Goal: Communication & Community: Answer question/provide support

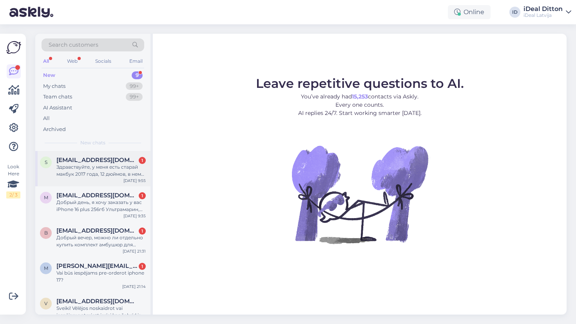
click at [118, 166] on div "Здравствуйте, у меня есть старай макбук 2017 года, 12 дюймов, в нем надо замени…" at bounding box center [100, 170] width 89 height 14
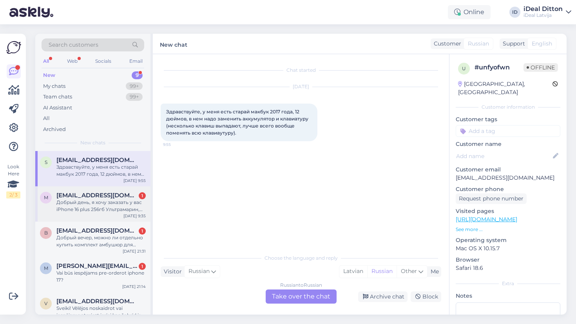
click at [70, 205] on div "Добрый день, я хочу заказать у вас iPhone 16 plus 256гб Ультрамарин, но вижу чт…" at bounding box center [100, 206] width 89 height 14
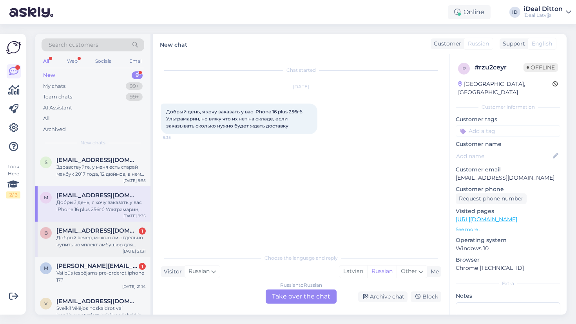
click at [106, 246] on div "Добрый вечер, можно ли отдельно купить комплект амбушюр для Airpods Pro 2? Прим…" at bounding box center [100, 241] width 89 height 14
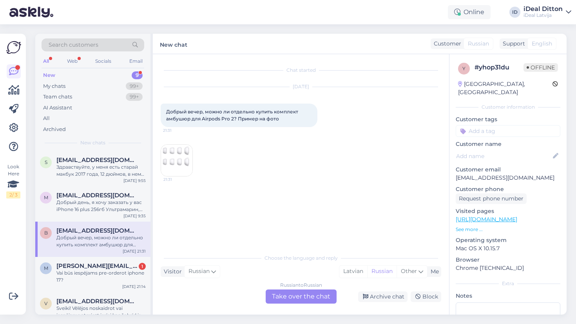
click at [181, 158] on img at bounding box center [176, 160] width 31 height 31
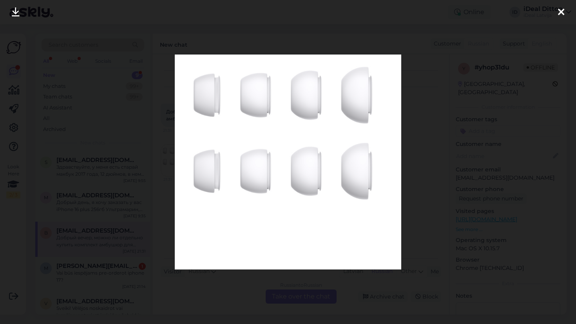
click at [434, 187] on div at bounding box center [288, 162] width 576 height 324
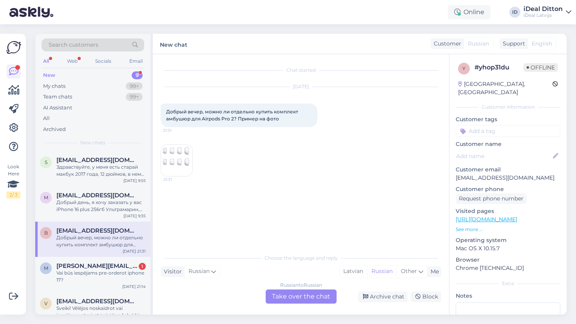
click at [309, 295] on div "Russian to Russian Take over the chat" at bounding box center [301, 296] width 71 height 14
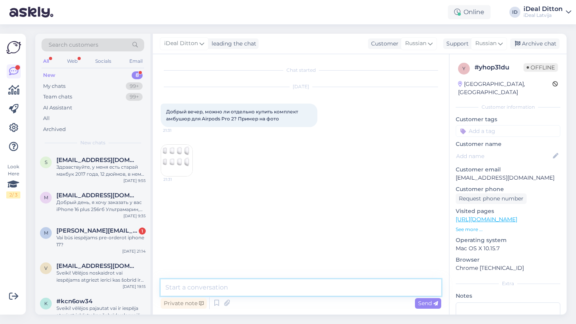
click at [284, 291] on textarea at bounding box center [301, 287] width 281 height 16
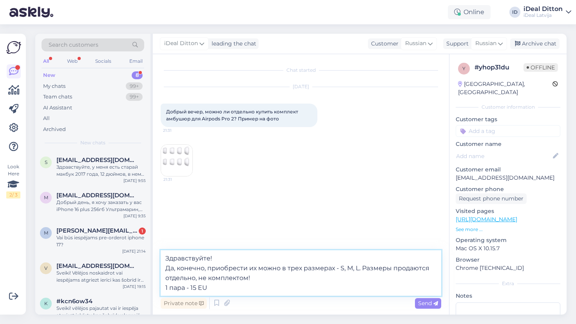
type textarea "Здравствуйте! Да, конечно, приобрести их можно в трех размерах - S, M, L. Разме…"
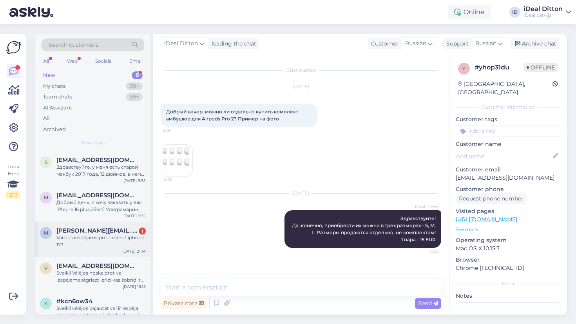
click at [112, 245] on div "Vai būs iespējams pre-orderot iphone 17?" at bounding box center [100, 241] width 89 height 14
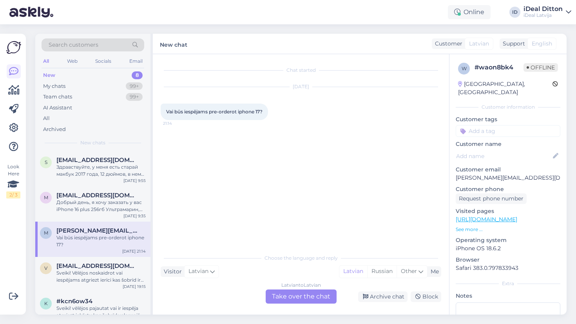
click at [303, 298] on div "Latvian to Latvian Take over the chat" at bounding box center [301, 296] width 71 height 14
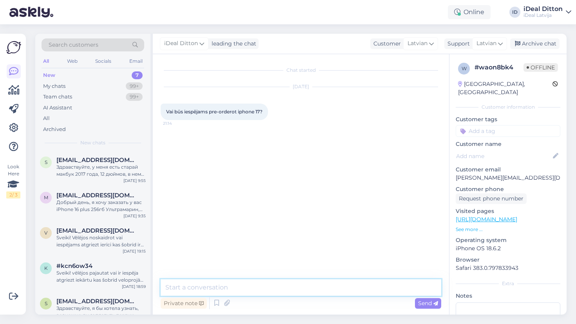
click at [271, 289] on textarea at bounding box center [301, 287] width 281 height 16
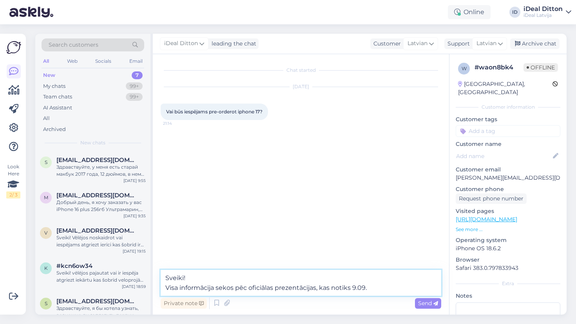
type textarea "Sveiki! Visa informācija sekos pēc oficiālas prezentācijas, kas notiks 9.09. 🙂"
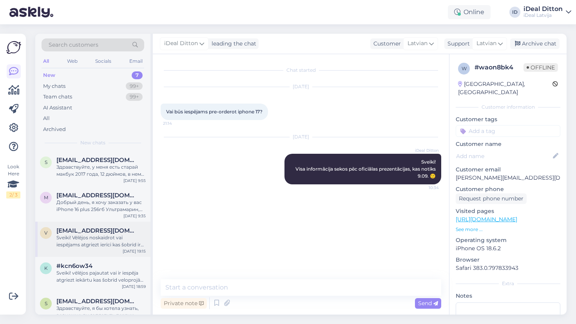
click at [108, 237] on div "Sveiki! Vēlējos noskaidrot vai iespējams atgriezt ierīci kas šobrīd ir uz nomak…" at bounding box center [100, 241] width 89 height 14
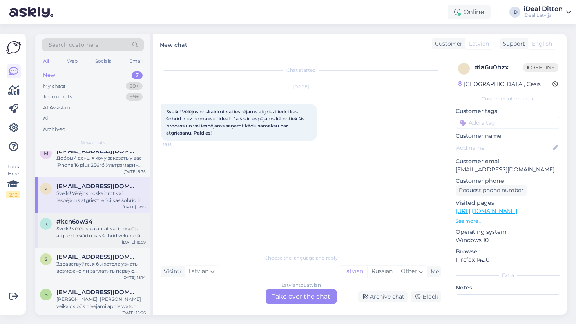
scroll to position [45, 0]
click at [75, 235] on div "Sveiki! vēlējos pajautat vai ir iespēja atgriezt iekārtu kas šobrīd veloprojām …" at bounding box center [100, 232] width 89 height 14
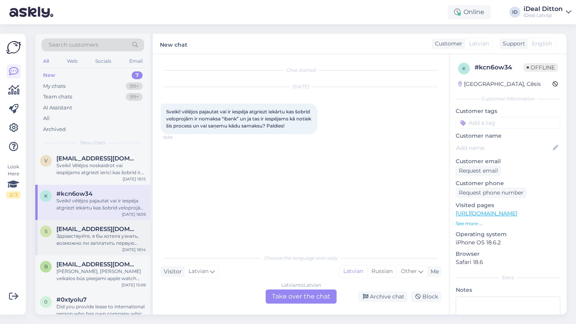
scroll to position [75, 0]
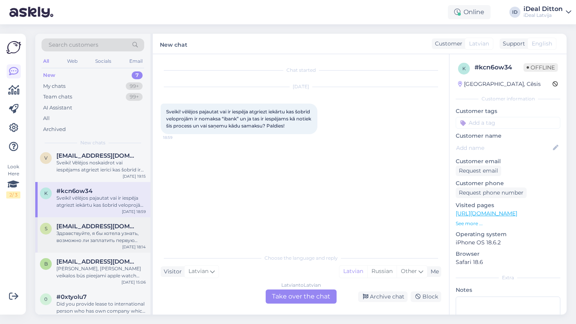
click at [101, 232] on div "Здравствуйте, я бы хотела узнать, возможно ли заплатить первую сумму за телефон…" at bounding box center [100, 237] width 89 height 14
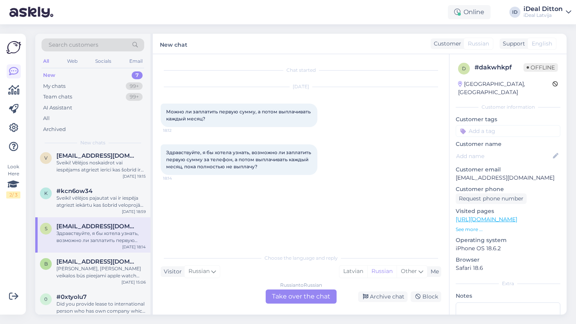
click at [298, 296] on div "Russian to Russian Take over the chat" at bounding box center [301, 296] width 71 height 14
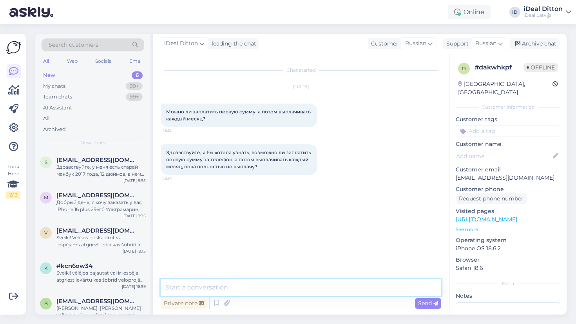
click at [239, 292] on textarea at bounding box center [301, 287] width 281 height 16
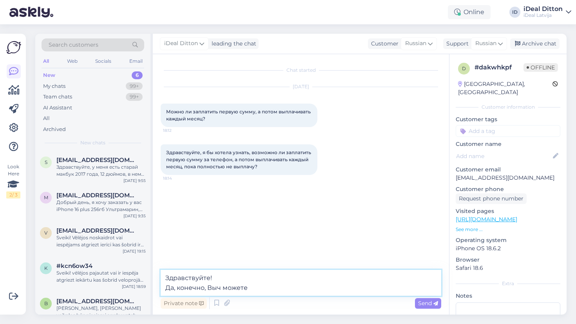
click at [221, 287] on textarea "Здравствуйте! Да, конечно, Выч можете" at bounding box center [301, 283] width 281 height 26
click at [273, 280] on textarea "Здравствуйте! Да, конечно, Вы можете" at bounding box center [301, 283] width 281 height 26
click at [273, 287] on textarea "Здравствуйте! Да, конечно, Вы можете" at bounding box center [301, 283] width 281 height 26
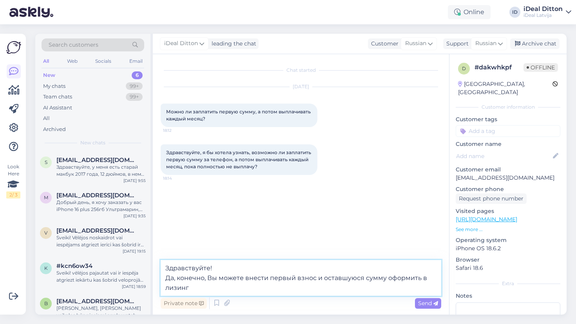
type textarea "Здравствуйте! Да, конечно, Вы можете внести первый взнос и оставшуюся сумму офо…"
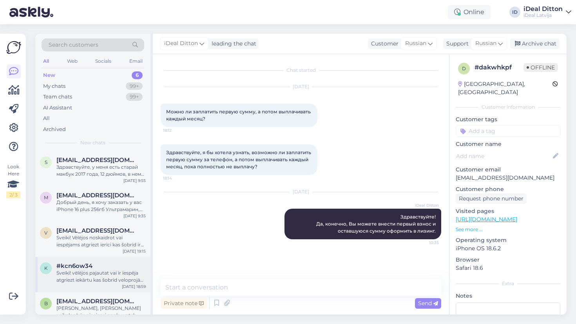
click at [123, 269] on div "Sveiki! vēlējos pajautat vai ir iespēja atgriezt iekārtu kas šobrīd veloprojām …" at bounding box center [100, 276] width 89 height 14
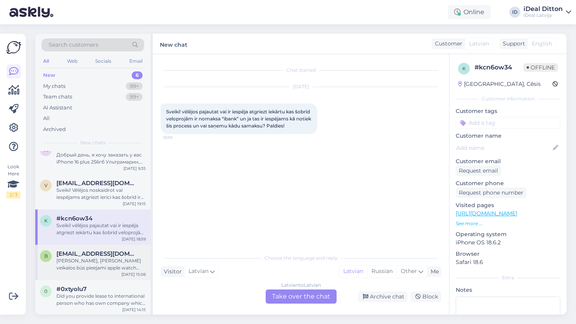
scroll to position [47, 0]
click at [115, 251] on span "[EMAIL_ADDRESS][DOMAIN_NAME]" at bounding box center [97, 253] width 82 height 7
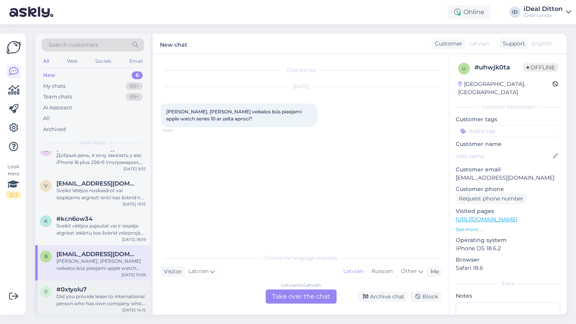
click at [116, 297] on div "Did you provide lease to international person who has own company which is less…" at bounding box center [100, 300] width 89 height 14
